Goal: Task Accomplishment & Management: Complete application form

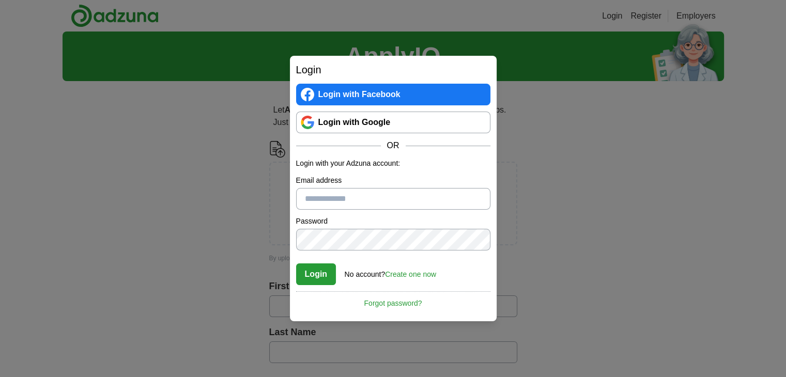
click at [318, 193] on input "Email address" at bounding box center [393, 199] width 194 height 22
type input "**********"
click at [318, 273] on button "Login" at bounding box center [316, 275] width 40 height 22
click at [314, 272] on button "Login" at bounding box center [316, 275] width 40 height 22
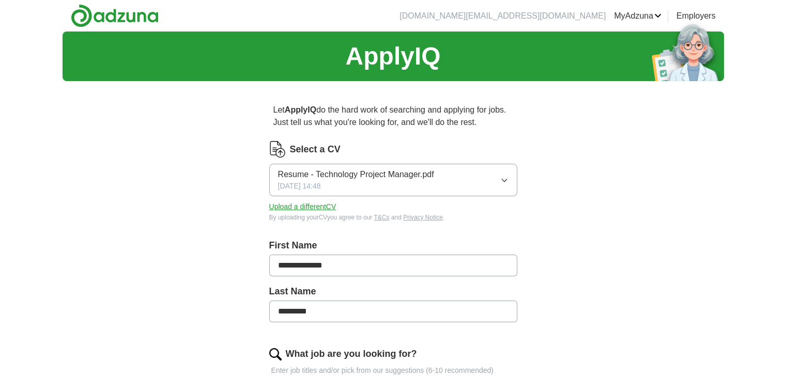
click at [503, 177] on icon "button" at bounding box center [504, 180] width 8 height 8
click at [635, 11] on link "MyAdzuna" at bounding box center [638, 16] width 48 height 12
click at [0, 0] on link "CVs" at bounding box center [0, 0] width 0 height 0
click at [318, 206] on button "Upload a different CV" at bounding box center [302, 207] width 67 height 11
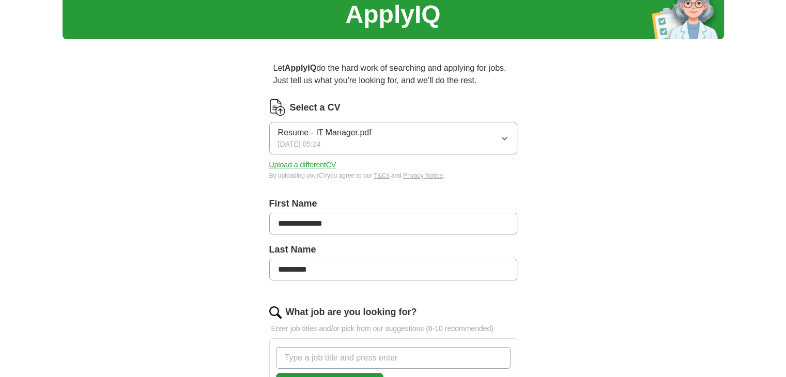
scroll to position [258, 0]
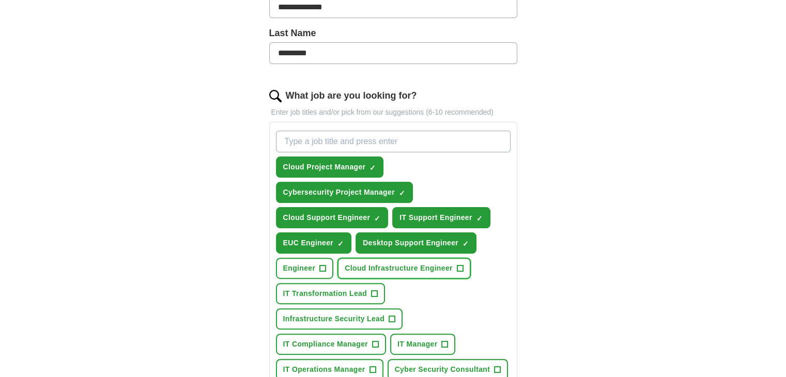
click at [424, 264] on span "Cloud Infrastructure Engineer" at bounding box center [399, 268] width 108 height 11
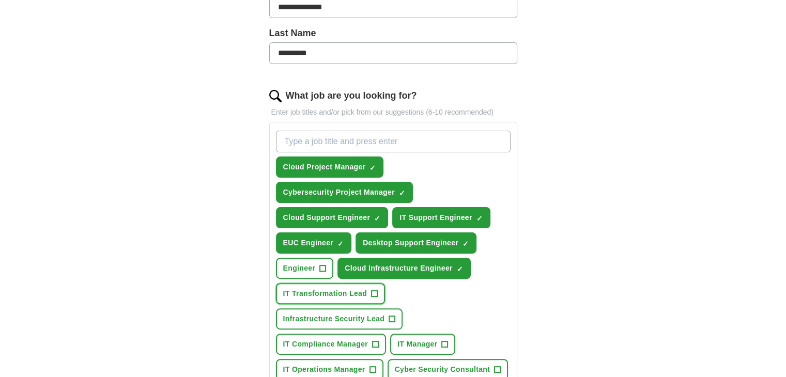
click at [321, 288] on span "IT Transformation Lead" at bounding box center [325, 293] width 84 height 11
click at [336, 320] on span "Infrastructure Security Lead" at bounding box center [334, 319] width 102 height 11
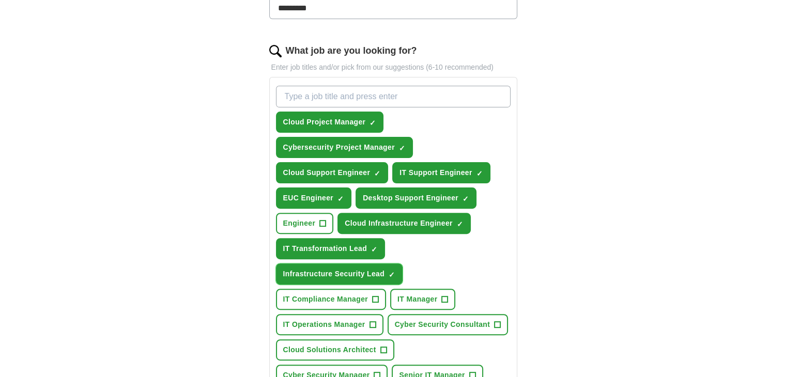
scroll to position [362, 0]
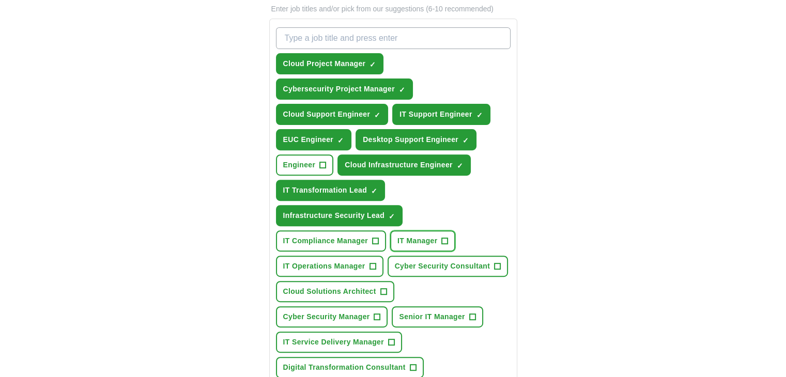
click at [443, 237] on span "+" at bounding box center [445, 241] width 6 height 8
click at [355, 265] on span "IT Operations Manager" at bounding box center [324, 266] width 82 height 11
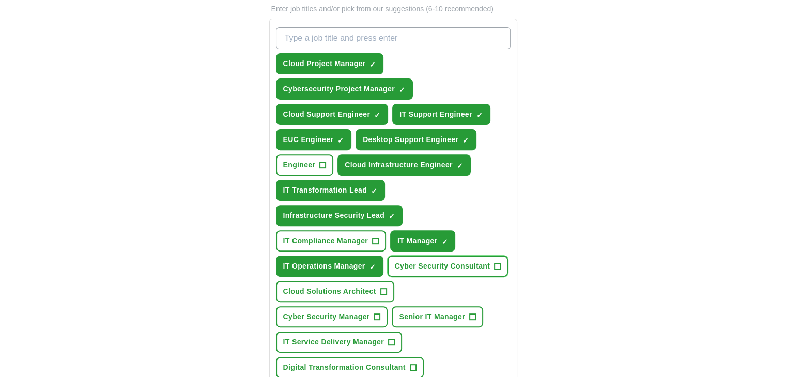
click at [468, 264] on span "Cyber Security Consultant" at bounding box center [443, 266] width 96 height 11
click at [370, 312] on span "Cyber Security Manager" at bounding box center [326, 317] width 87 height 11
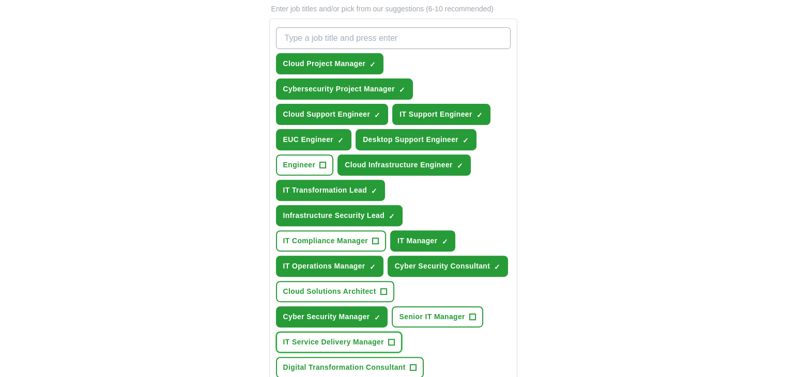
click at [384, 337] on span "IT Service Delivery Manager" at bounding box center [333, 342] width 101 height 11
click at [399, 312] on span "Senior IT Manager" at bounding box center [432, 317] width 66 height 11
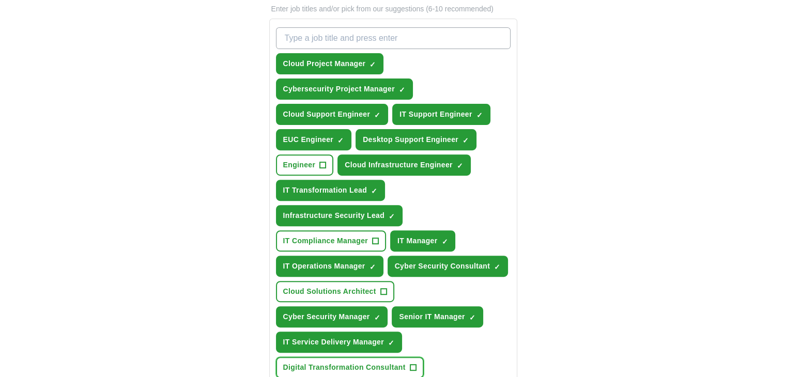
drag, startPoint x: 346, startPoint y: 331, endPoint x: 420, endPoint y: 294, distance: 83.0
click at [347, 362] on span "Digital Transformation Consultant" at bounding box center [344, 367] width 122 height 11
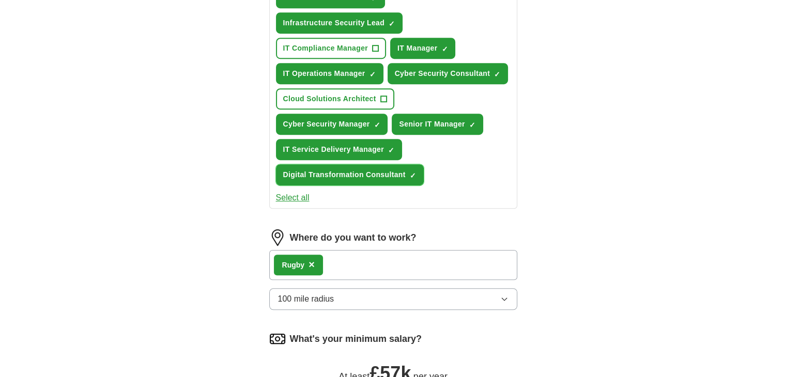
scroll to position [569, 0]
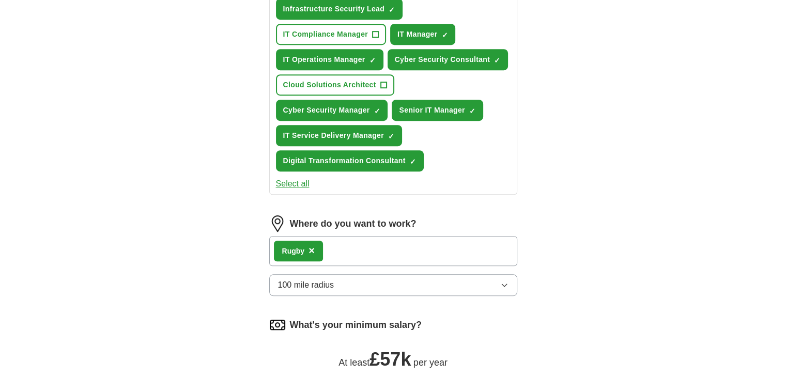
click at [501, 281] on icon "button" at bounding box center [504, 285] width 8 height 8
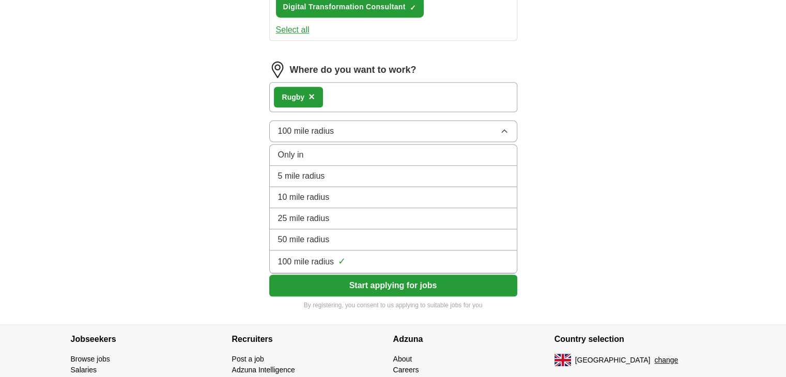
scroll to position [724, 0]
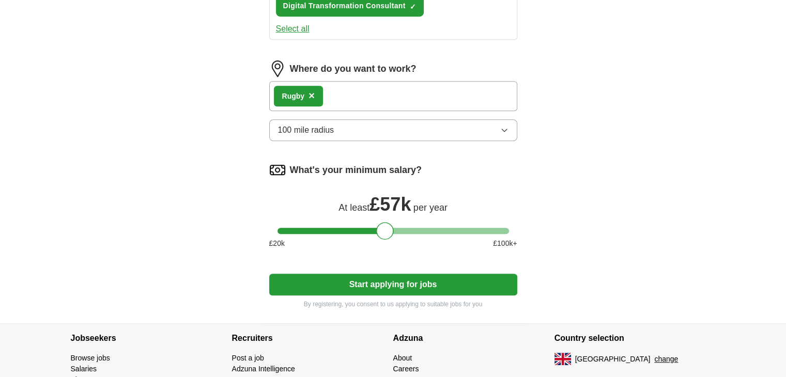
click at [355, 81] on div "Rugby ×" at bounding box center [393, 96] width 248 height 30
drag, startPoint x: 388, startPoint y: 199, endPoint x: 351, endPoint y: 196, distance: 36.8
click at [351, 222] on div at bounding box center [348, 231] width 18 height 18
click at [388, 274] on button "Start applying for jobs" at bounding box center [393, 285] width 248 height 22
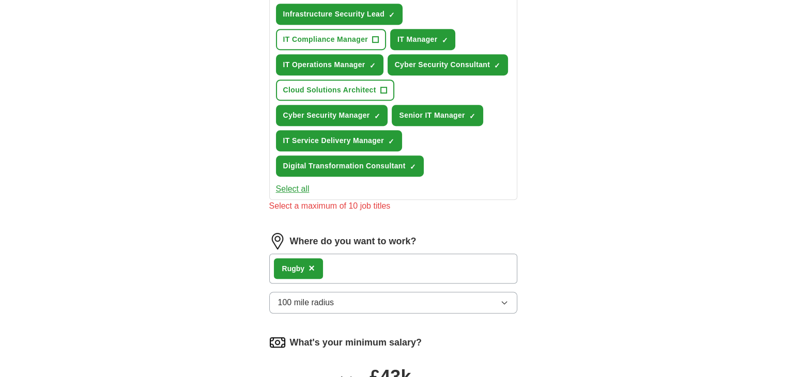
scroll to position [413, 0]
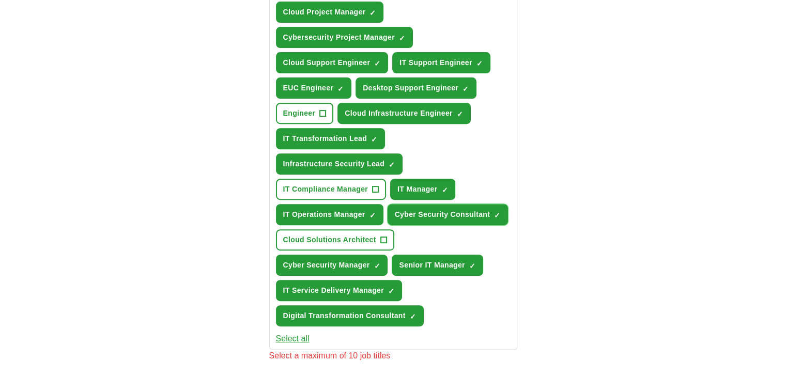
click at [0, 0] on span "×" at bounding box center [0, 0] width 0 height 0
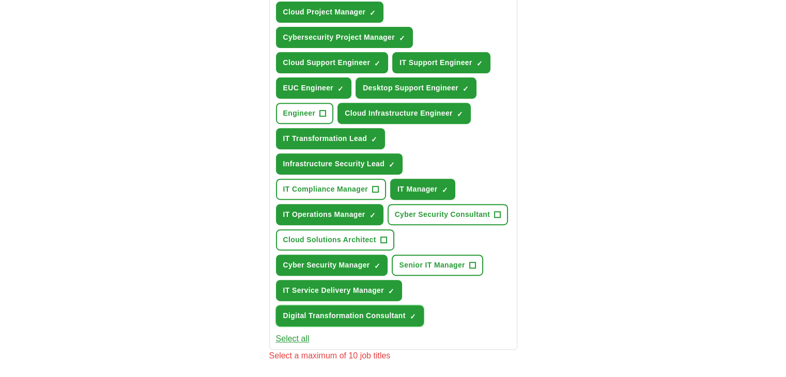
click at [0, 0] on span "×" at bounding box center [0, 0] width 0 height 0
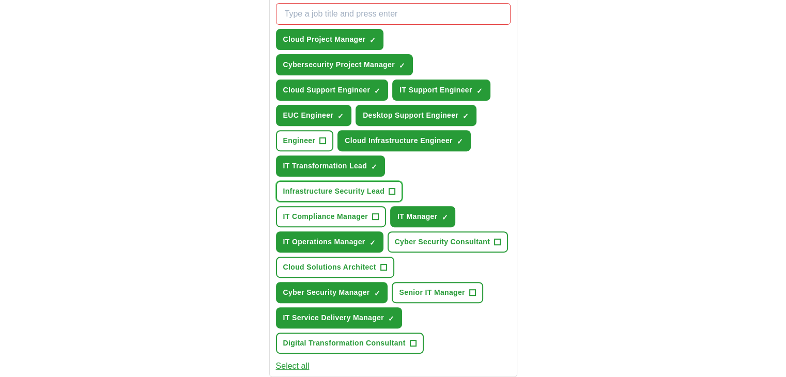
scroll to position [362, 0]
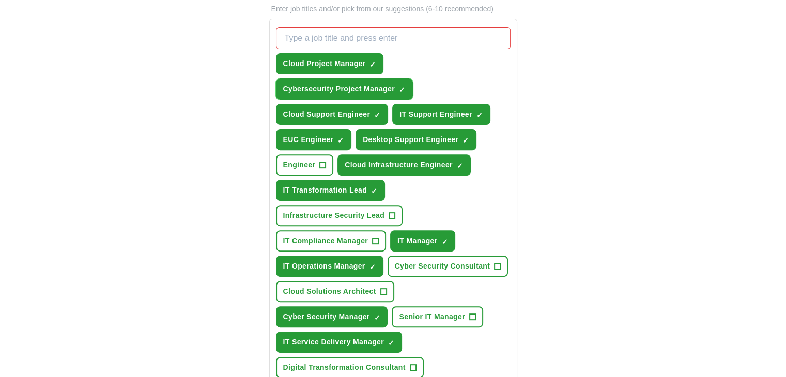
click at [381, 85] on span "Cybersecurity Project Manager" at bounding box center [339, 89] width 112 height 11
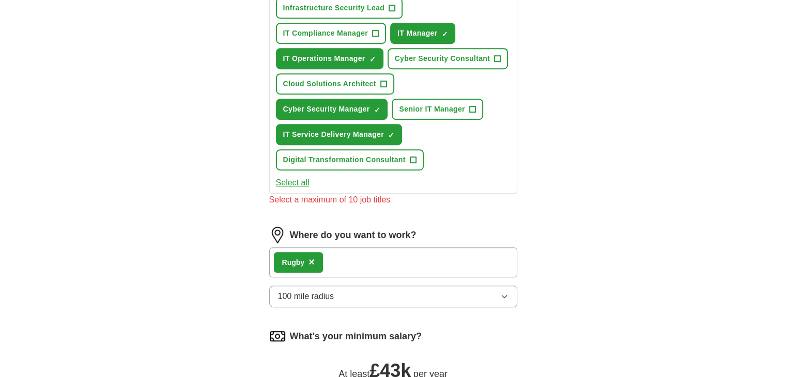
scroll to position [775, 0]
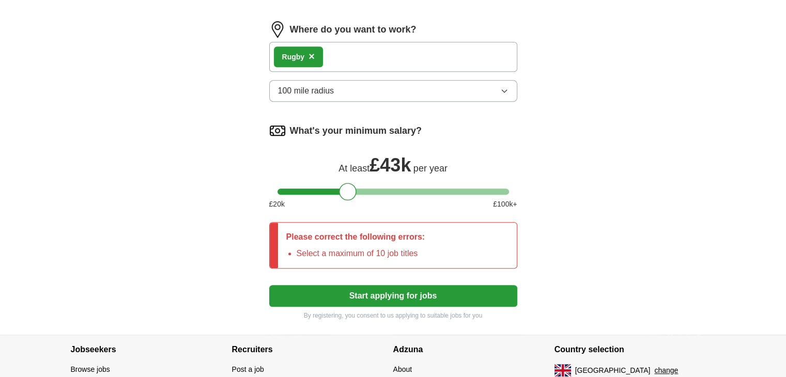
click at [361, 285] on button "Start applying for jobs" at bounding box center [393, 296] width 248 height 22
click at [376, 285] on button "Start applying for jobs" at bounding box center [393, 296] width 248 height 22
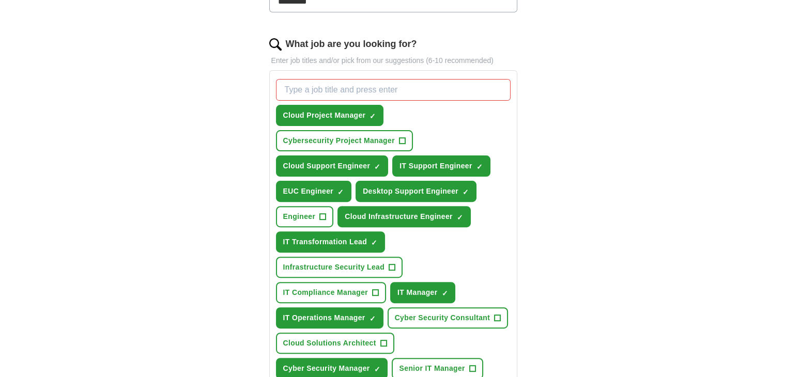
scroll to position [362, 0]
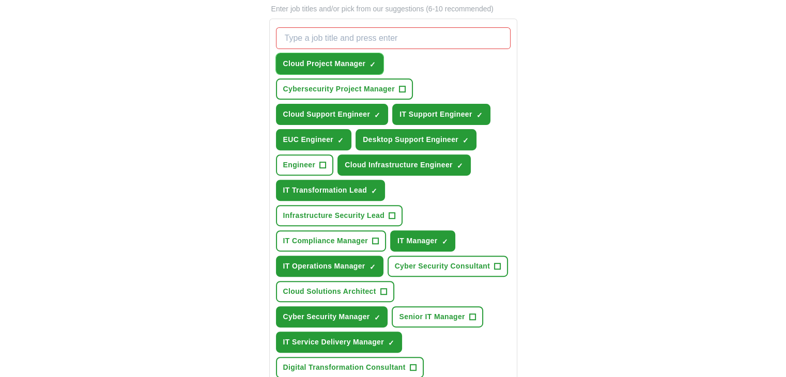
click at [0, 0] on span "×" at bounding box center [0, 0] width 0 height 0
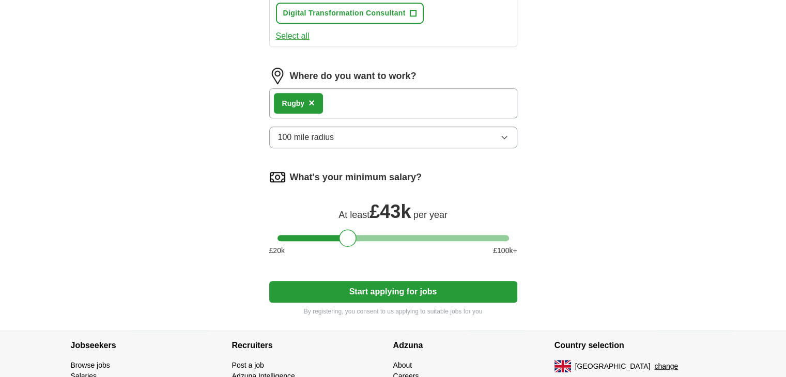
scroll to position [753, 0]
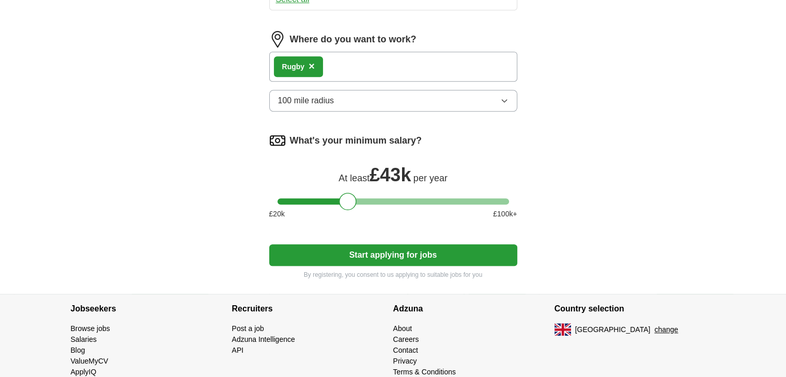
click at [344, 244] on button "Start applying for jobs" at bounding box center [393, 255] width 248 height 22
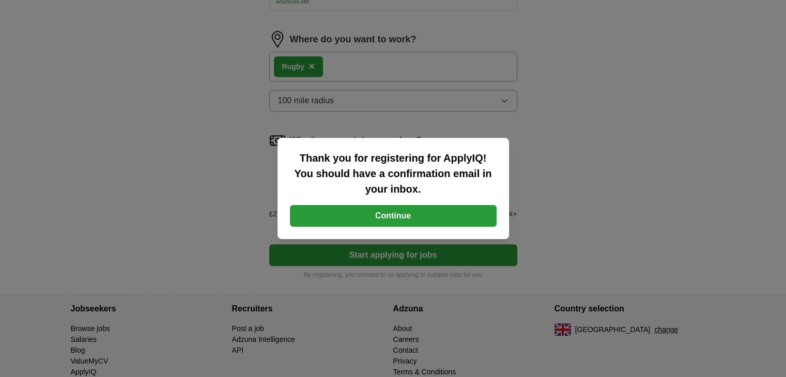
click at [408, 216] on button "Continue" at bounding box center [393, 216] width 207 height 22
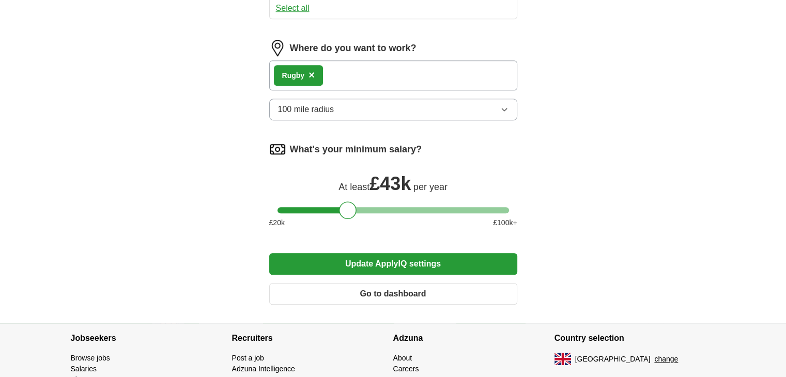
scroll to position [775, 0]
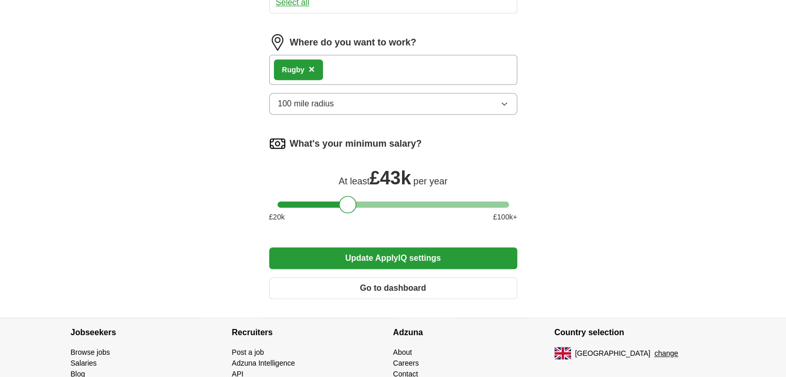
click at [358, 253] on button "Update ApplyIQ settings" at bounding box center [393, 259] width 248 height 22
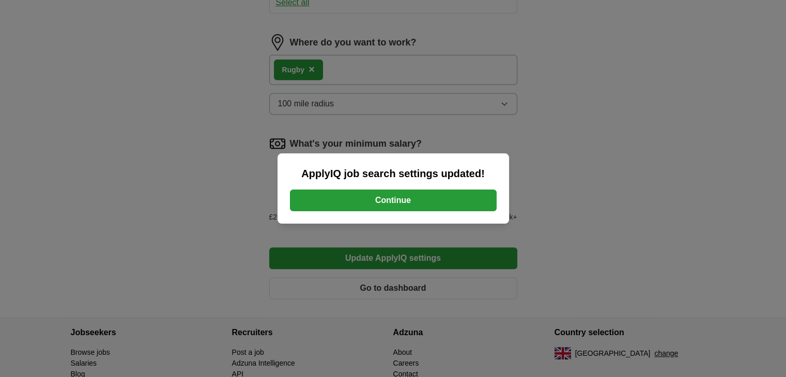
click at [405, 202] on button "Continue" at bounding box center [393, 201] width 207 height 22
